Goal: Task Accomplishment & Management: Use online tool/utility

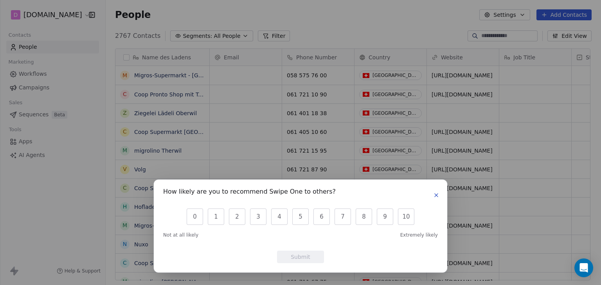
scroll to position [245, 488]
click at [436, 195] on icon "button" at bounding box center [435, 195] width 3 height 3
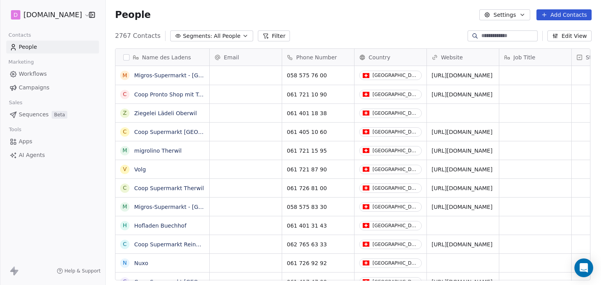
click at [130, 35] on span "2767 Contacts" at bounding box center [137, 35] width 45 height 9
click at [196, 14] on div "People Settings Add Contacts" at bounding box center [353, 14] width 476 height 11
click at [38, 115] on span "Sequences" at bounding box center [34, 115] width 30 height 8
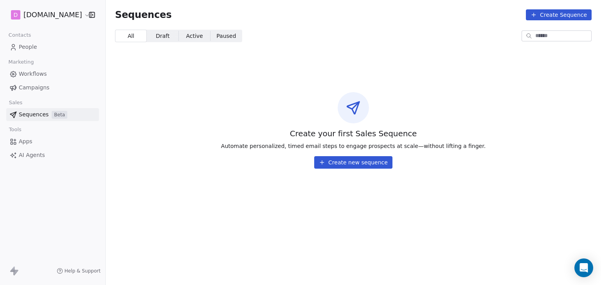
click at [36, 88] on span "Campaigns" at bounding box center [34, 88] width 31 height 8
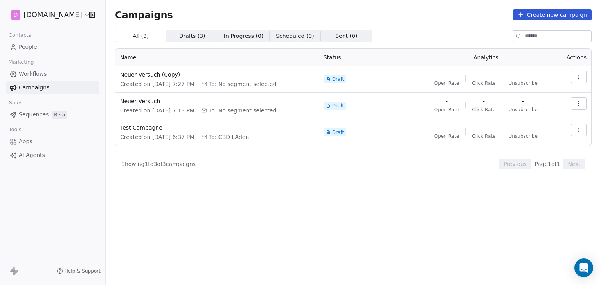
click at [37, 74] on span "Workflows" at bounding box center [33, 74] width 28 height 8
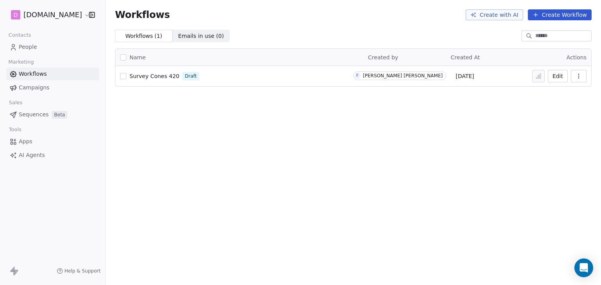
click at [30, 112] on span "Sequences" at bounding box center [34, 115] width 30 height 8
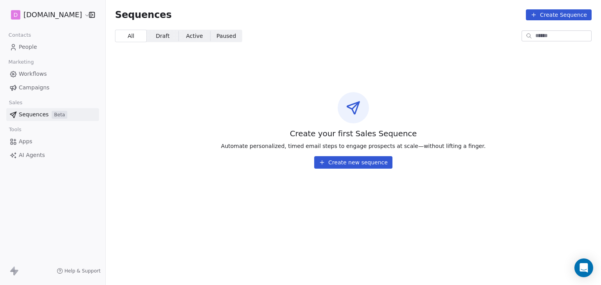
click at [343, 164] on button "Create new sequence" at bounding box center [353, 162] width 78 height 13
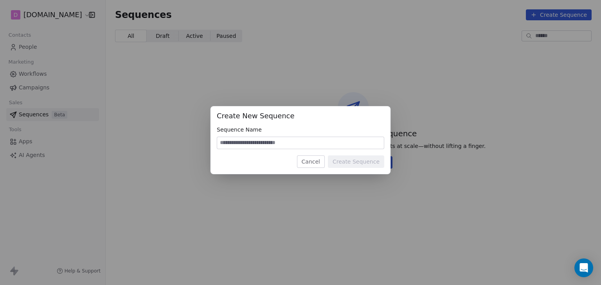
click at [273, 144] on input at bounding box center [300, 143] width 167 height 12
type input "*"
type input "**********"
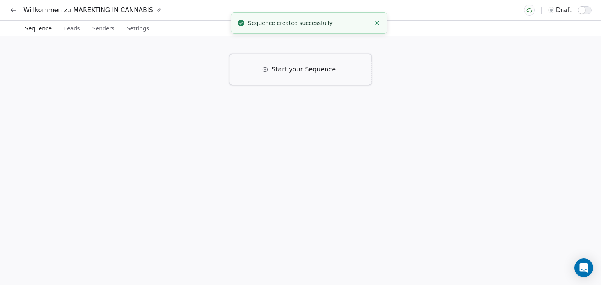
click at [285, 72] on span "Start your Sequence" at bounding box center [303, 69] width 64 height 9
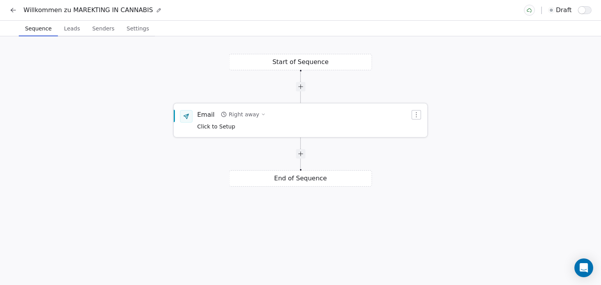
click at [210, 115] on div "Email" at bounding box center [205, 114] width 17 height 9
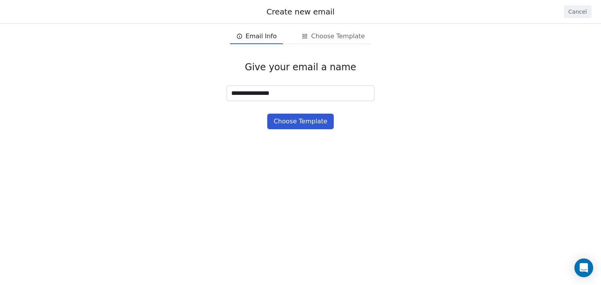
type input "**********"
click at [293, 121] on button "Choose Template" at bounding box center [300, 122] width 66 height 16
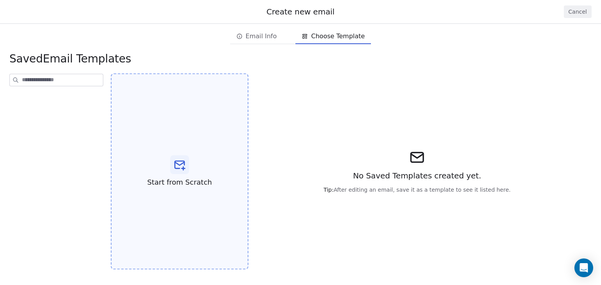
click at [183, 163] on icon at bounding box center [179, 163] width 9 height 3
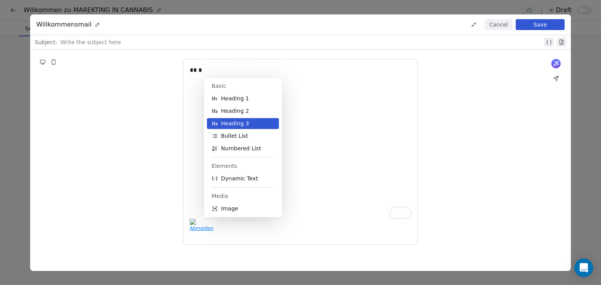
click at [105, 119] on div "What would you like to create email about? or ** * Abmelden" at bounding box center [300, 152] width 540 height 205
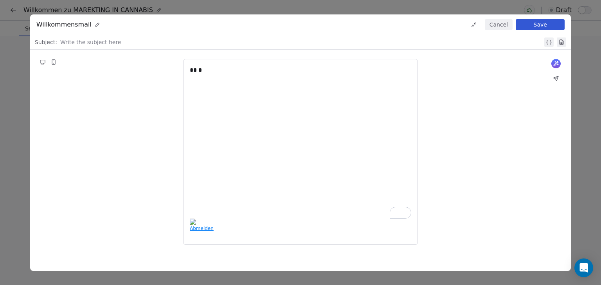
click at [502, 24] on button "Cancel" at bounding box center [499, 24] width 28 height 11
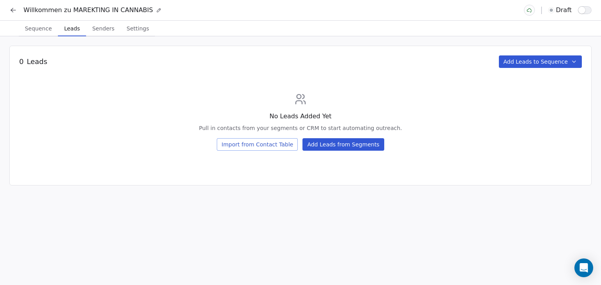
click at [75, 29] on span "Leads" at bounding box center [72, 28] width 22 height 11
click at [99, 30] on span "Senders" at bounding box center [103, 28] width 29 height 11
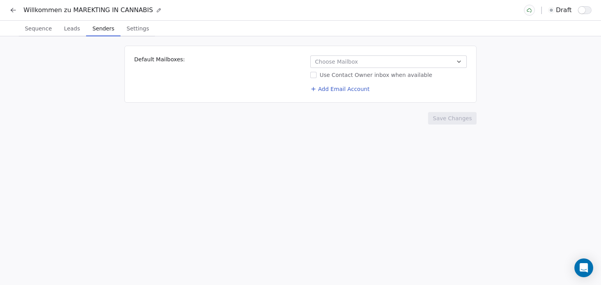
click at [131, 30] on span "Settings" at bounding box center [138, 28] width 29 height 11
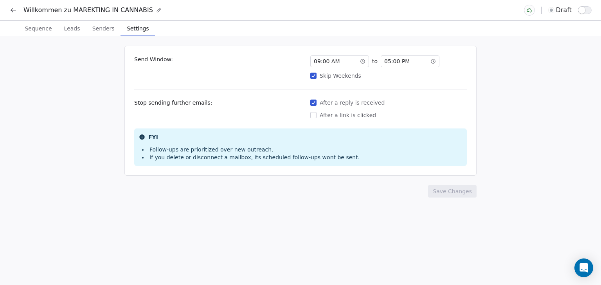
click at [11, 10] on icon at bounding box center [12, 9] width 2 height 2
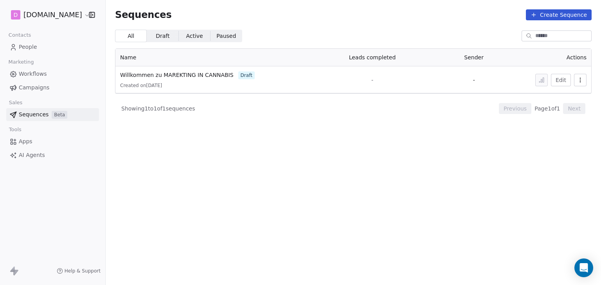
click at [20, 143] on span "Apps" at bounding box center [26, 142] width 14 height 8
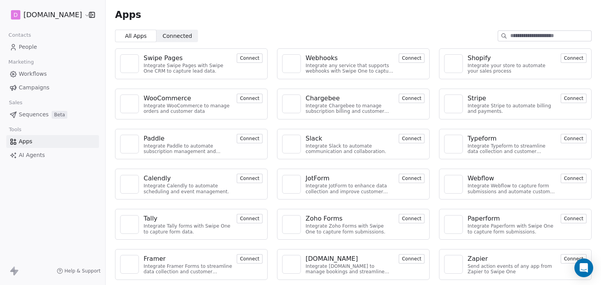
click at [249, 54] on button "Connect" at bounding box center [250, 58] width 26 height 9
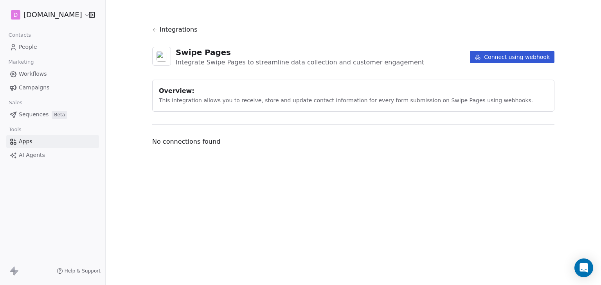
click at [524, 57] on button "Connect using webhook" at bounding box center [512, 57] width 84 height 13
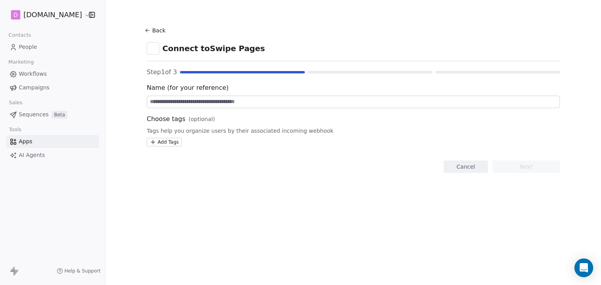
click at [223, 105] on input at bounding box center [353, 102] width 412 height 12
click at [196, 100] on input at bounding box center [353, 102] width 412 height 12
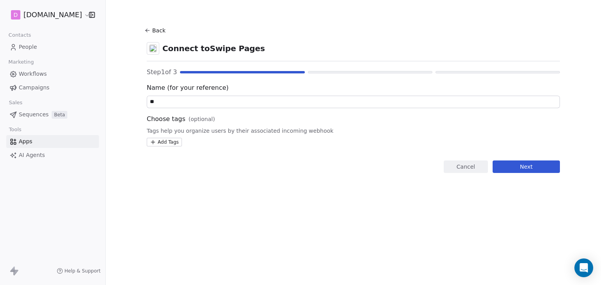
type input "*"
type input "**********"
click at [510, 165] on button "Next" at bounding box center [525, 167] width 67 height 13
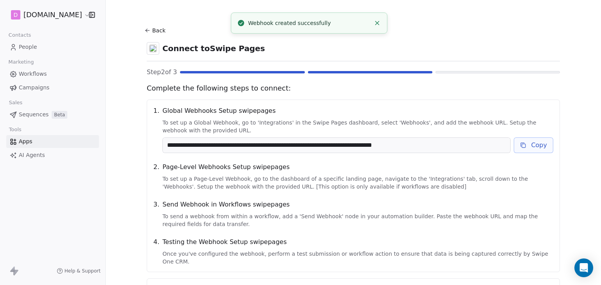
click at [541, 149] on button "Copy" at bounding box center [532, 146] width 39 height 16
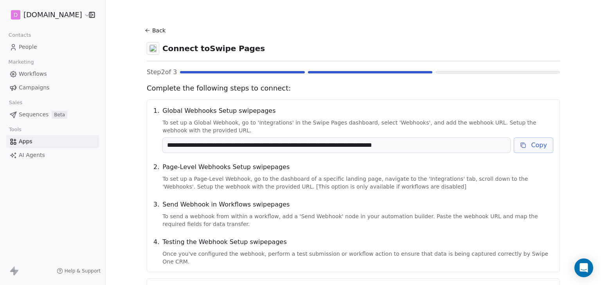
click at [147, 31] on icon at bounding box center [147, 31] width 4 height 0
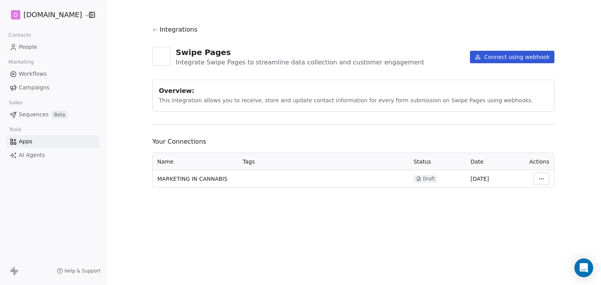
click at [160, 31] on span "Integrations" at bounding box center [179, 29] width 38 height 9
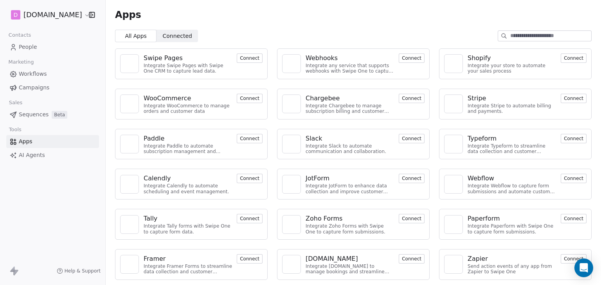
click at [176, 33] on span "Connected" at bounding box center [177, 36] width 29 height 8
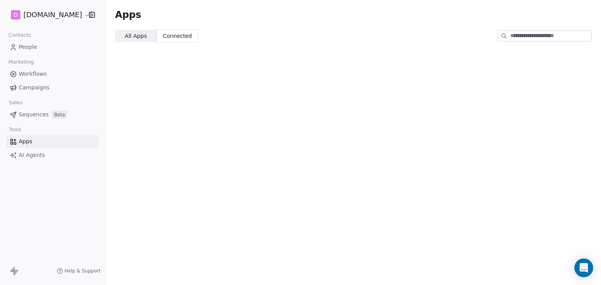
click at [130, 35] on span "All Apps" at bounding box center [136, 36] width 22 height 8
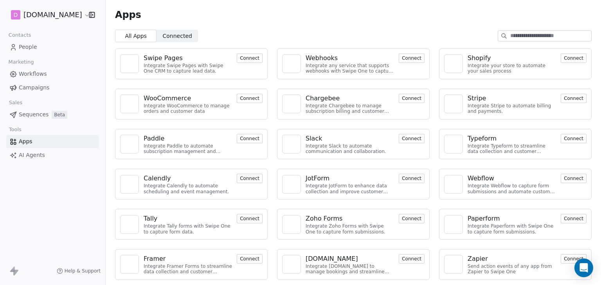
scroll to position [40, 0]
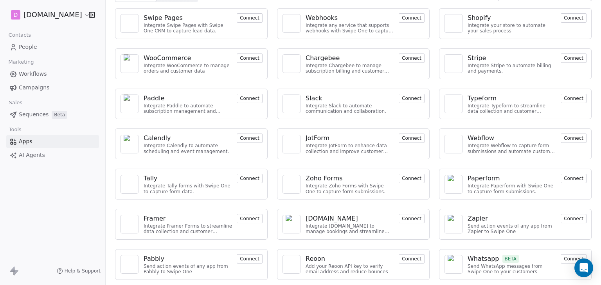
click at [31, 224] on div "D [DOMAIN_NAME] Contacts People Marketing Workflows Campaigns Sales Sequences B…" at bounding box center [52, 142] width 105 height 285
